Goal: Find specific page/section: Find specific page/section

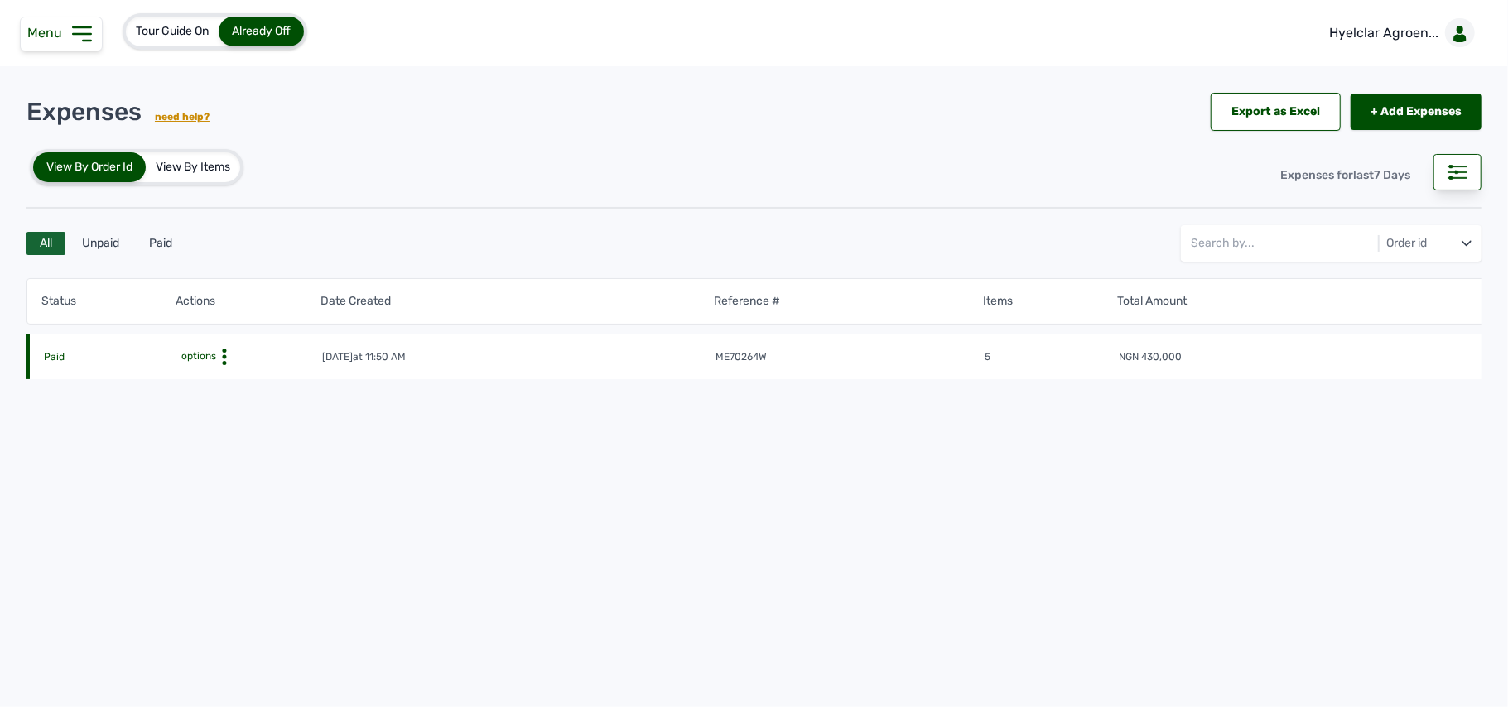
click at [222, 351] on icon at bounding box center [224, 357] width 17 height 17
click at [234, 375] on div "View" at bounding box center [252, 383] width 118 height 20
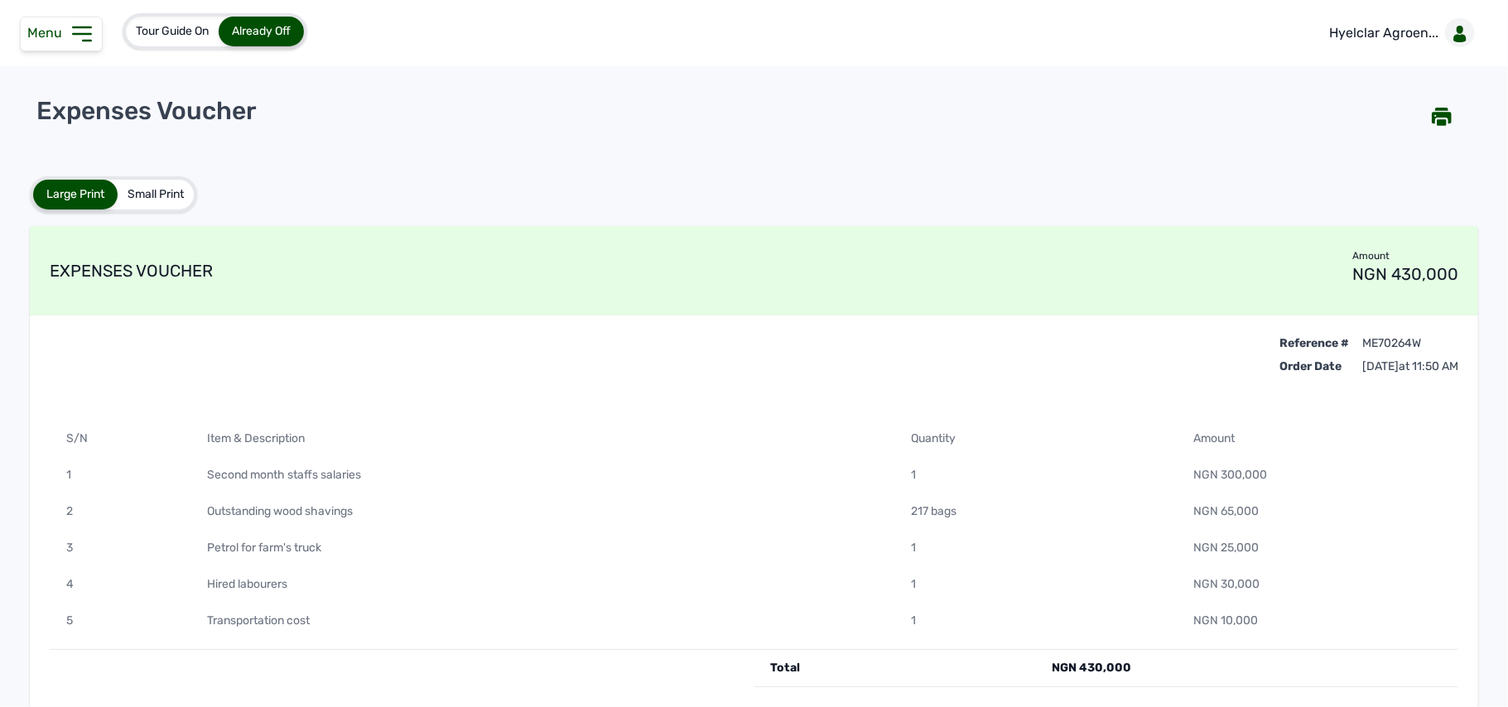
click at [94, 31] on icon at bounding box center [82, 34] width 27 height 27
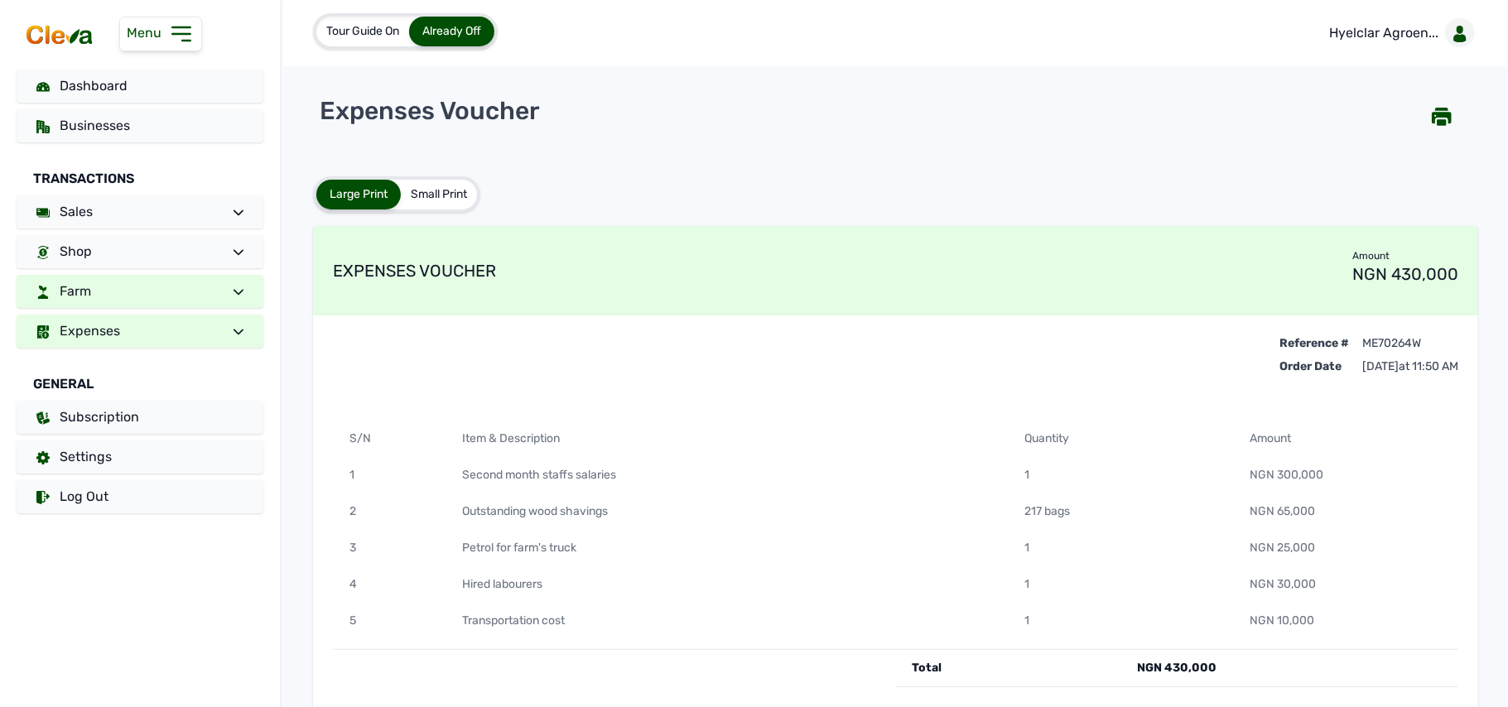
click at [137, 289] on link "Farm" at bounding box center [140, 291] width 247 height 33
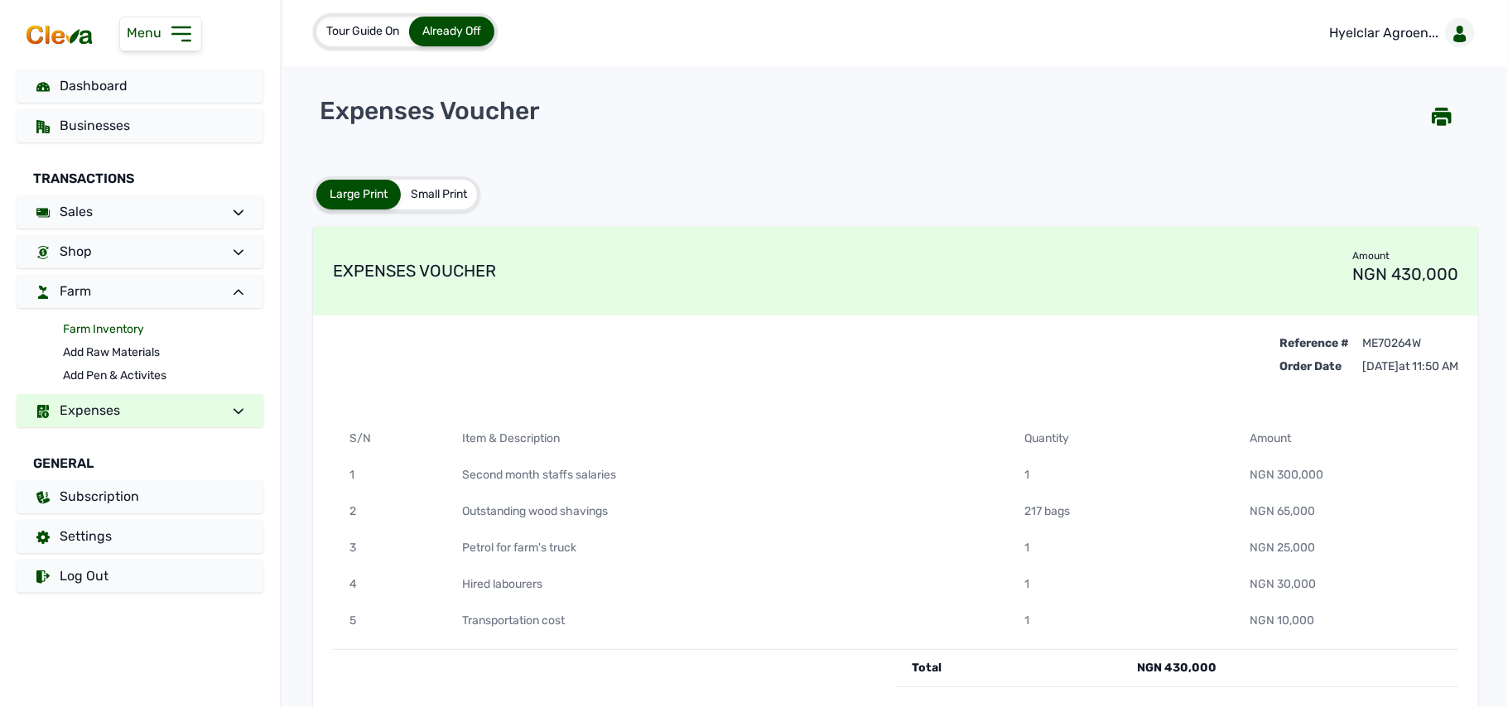
click at [124, 328] on link "Farm Inventory" at bounding box center [163, 329] width 200 height 23
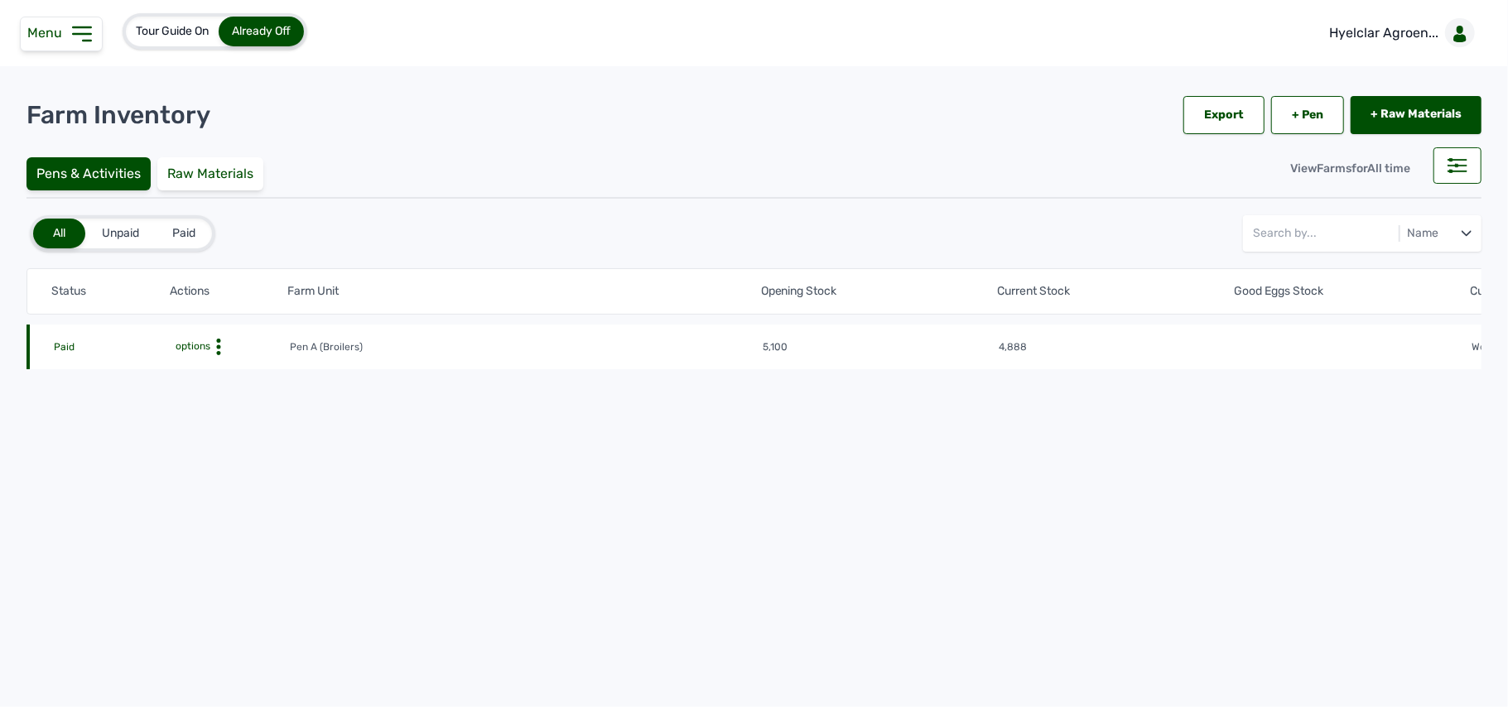
click at [220, 339] on icon at bounding box center [218, 347] width 17 height 17
click at [227, 368] on div "Farm Activities" at bounding box center [229, 373] width 118 height 20
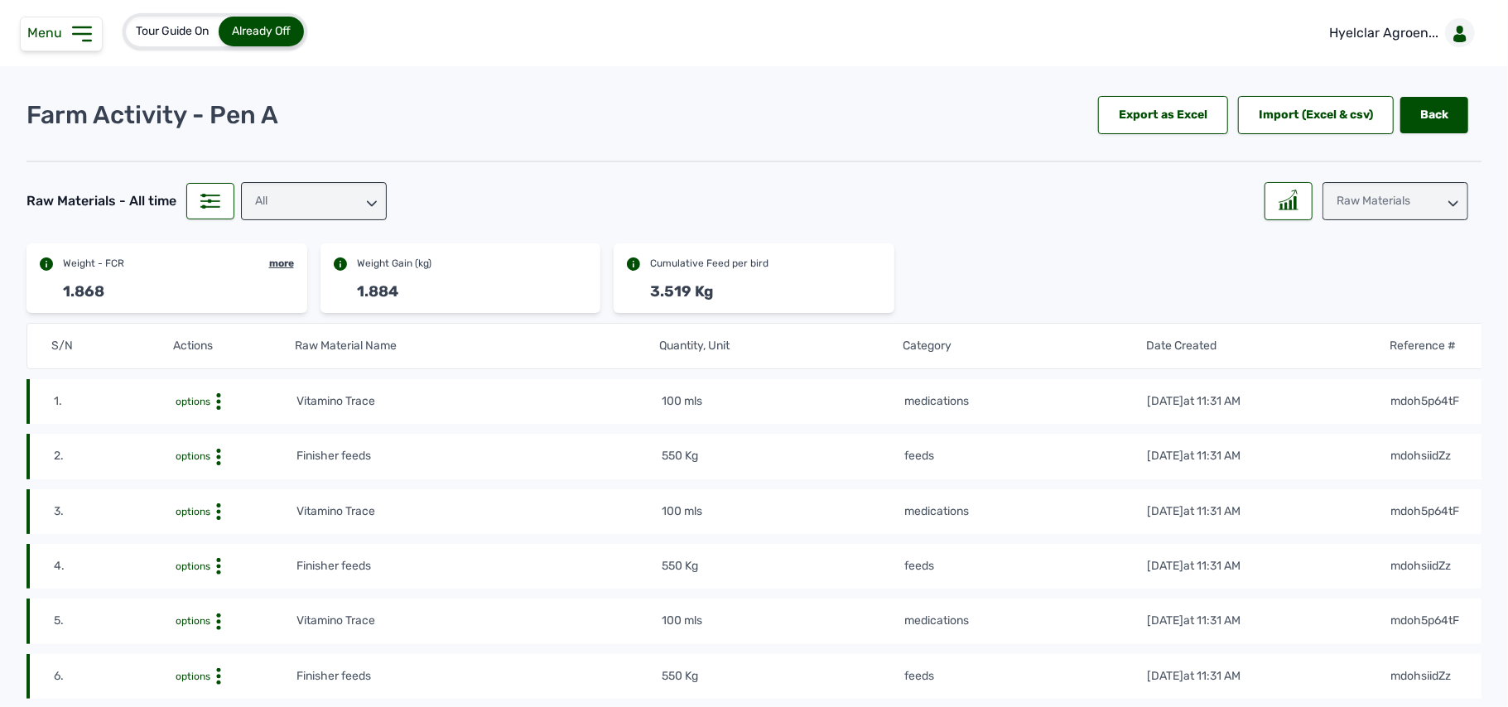
click at [1377, 205] on div "Raw Materials" at bounding box center [1396, 201] width 146 height 38
click at [1363, 290] on div "Weight" at bounding box center [1396, 305] width 146 height 30
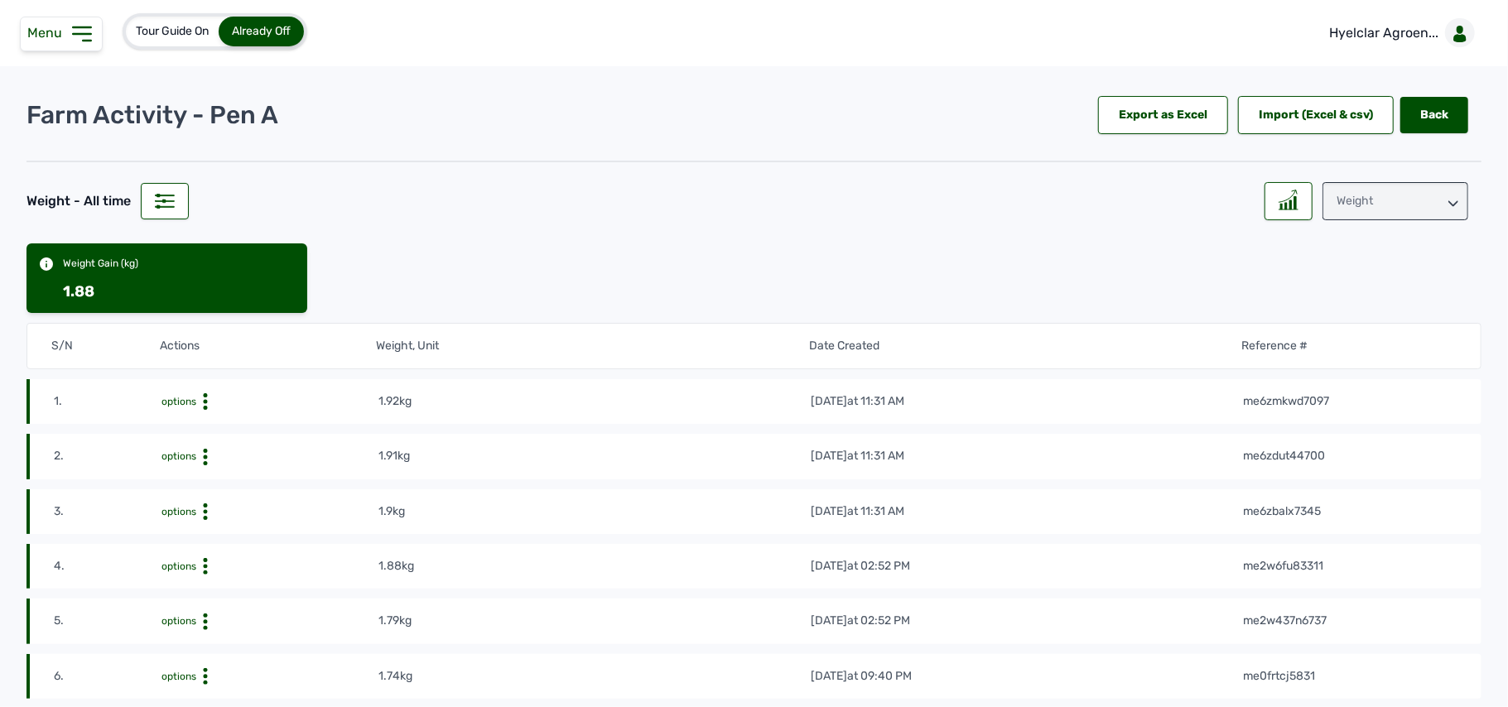
click at [1370, 193] on div "Weight" at bounding box center [1396, 201] width 146 height 38
click at [1370, 298] on div "Losses" at bounding box center [1396, 305] width 146 height 30
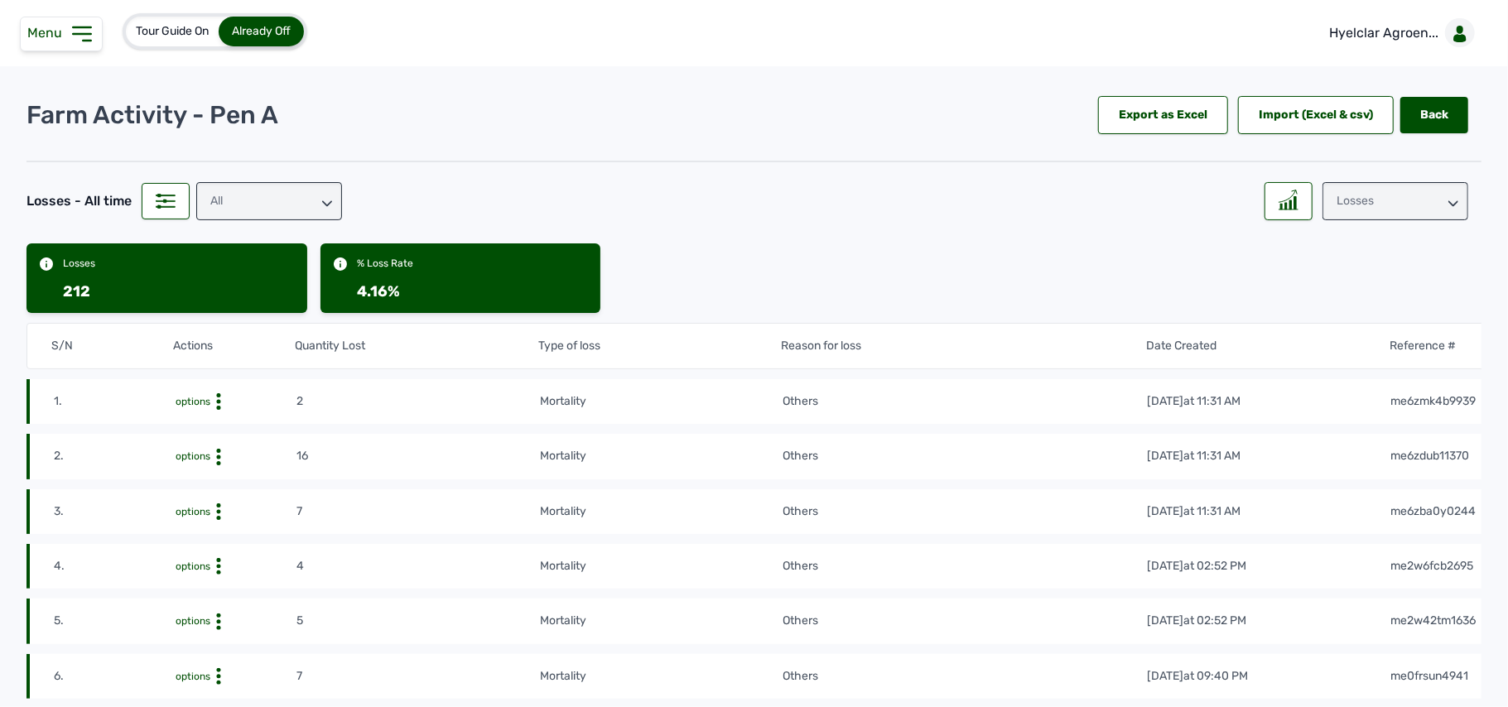
click at [1370, 193] on div "Losses" at bounding box center [1396, 201] width 146 height 38
click at [1350, 290] on div "Weight" at bounding box center [1396, 305] width 146 height 30
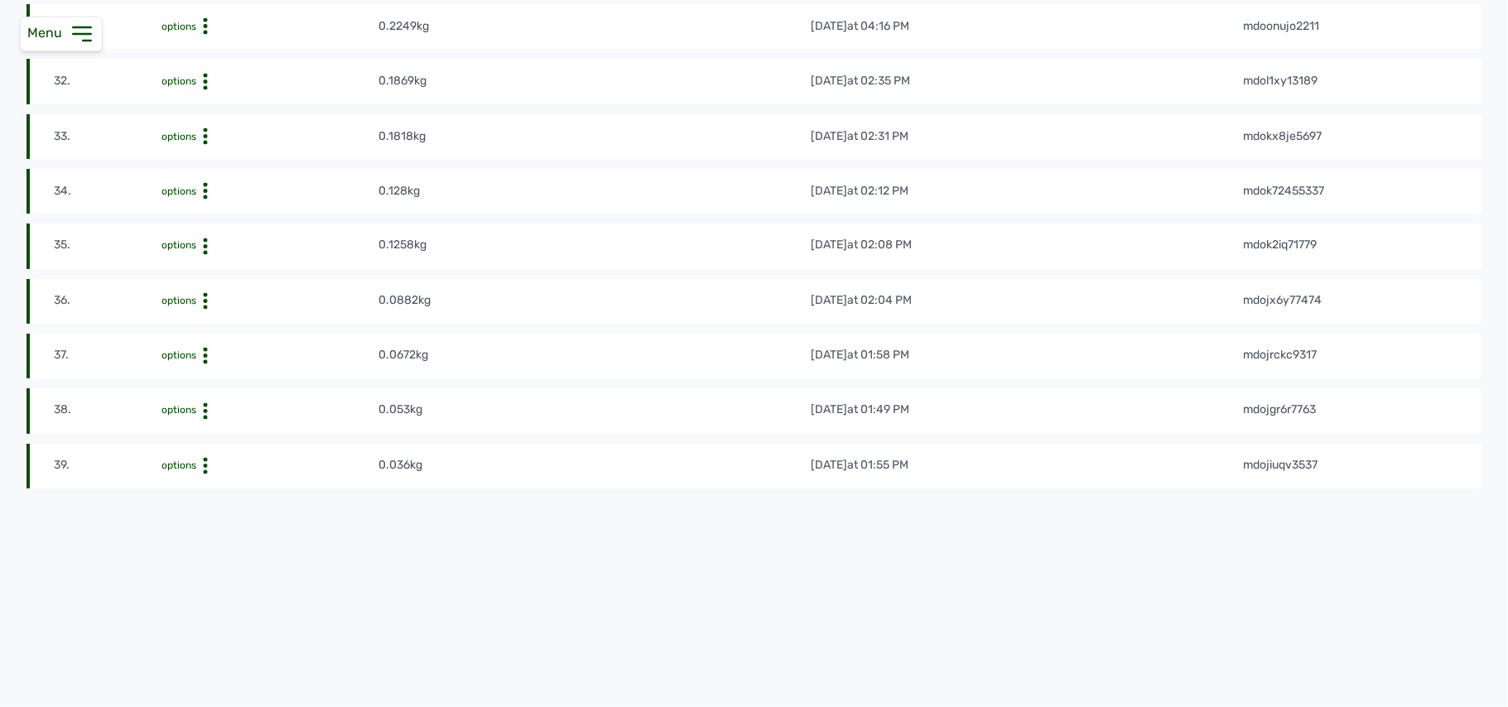
scroll to position [2042, 0]
